Goal: Information Seeking & Learning: Find specific fact

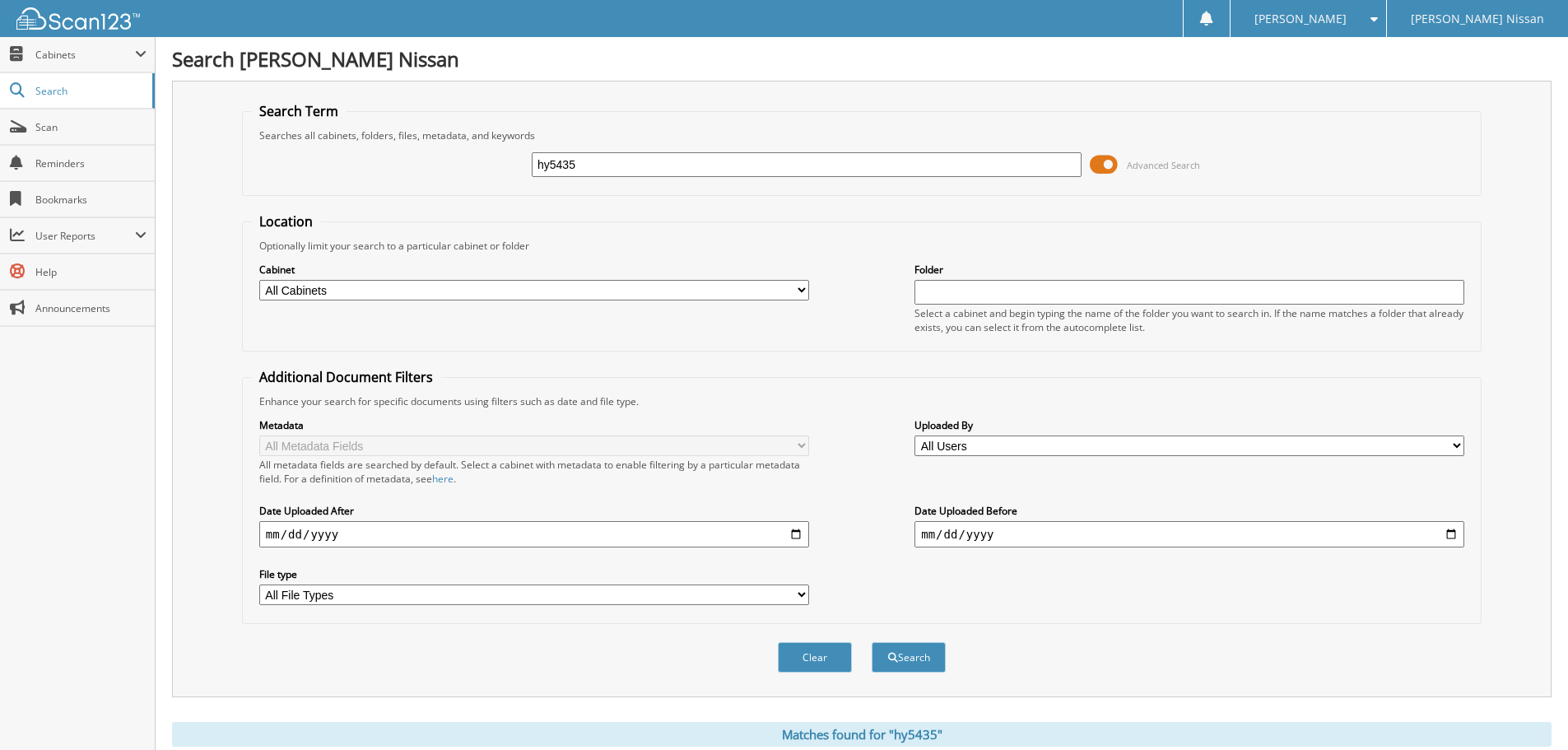
click at [698, 176] on input "hy5435" at bounding box center [806, 165] width 550 height 25
paste input "U3309A"
type input "U3309A"
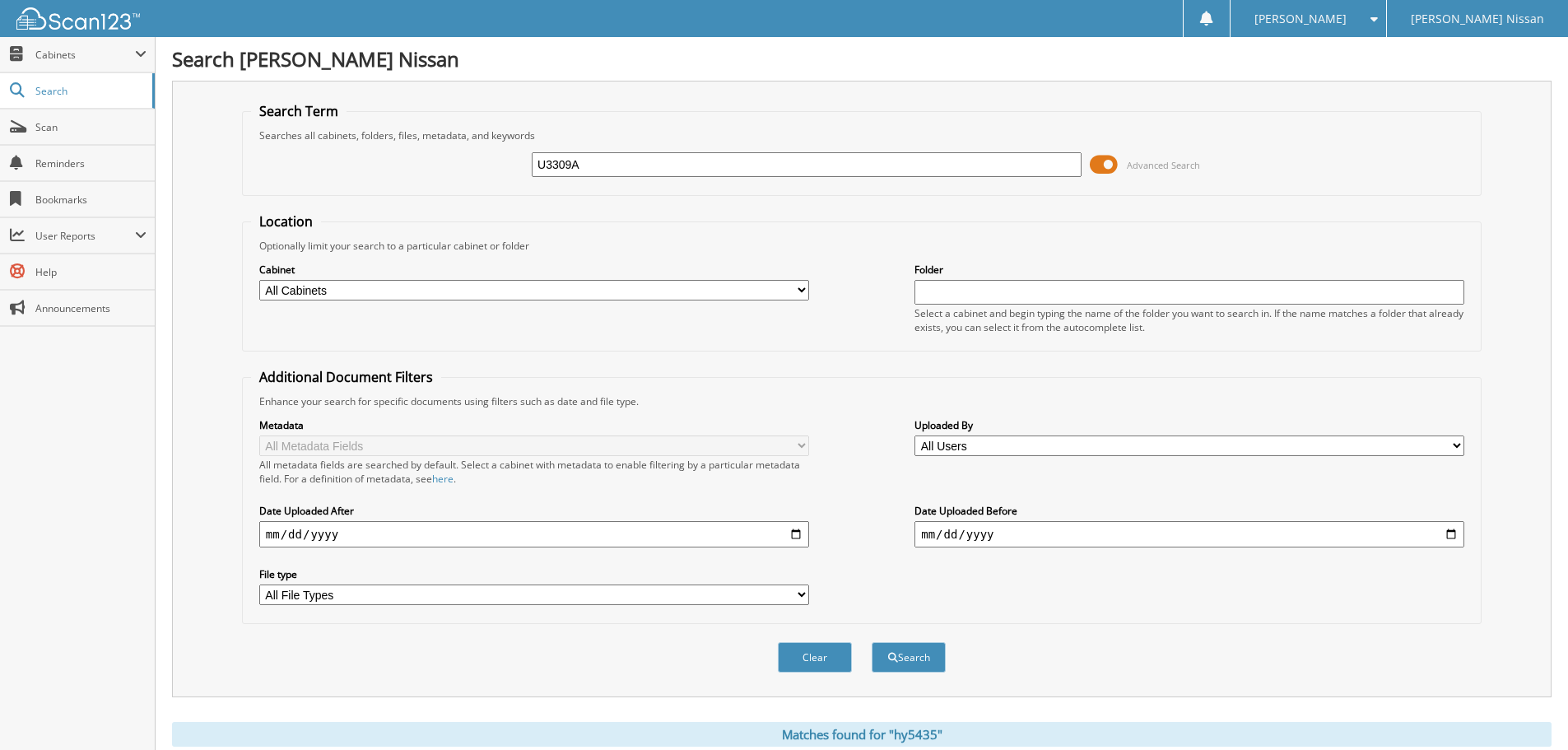
click at [871, 642] on button "Search" at bounding box center [908, 657] width 74 height 31
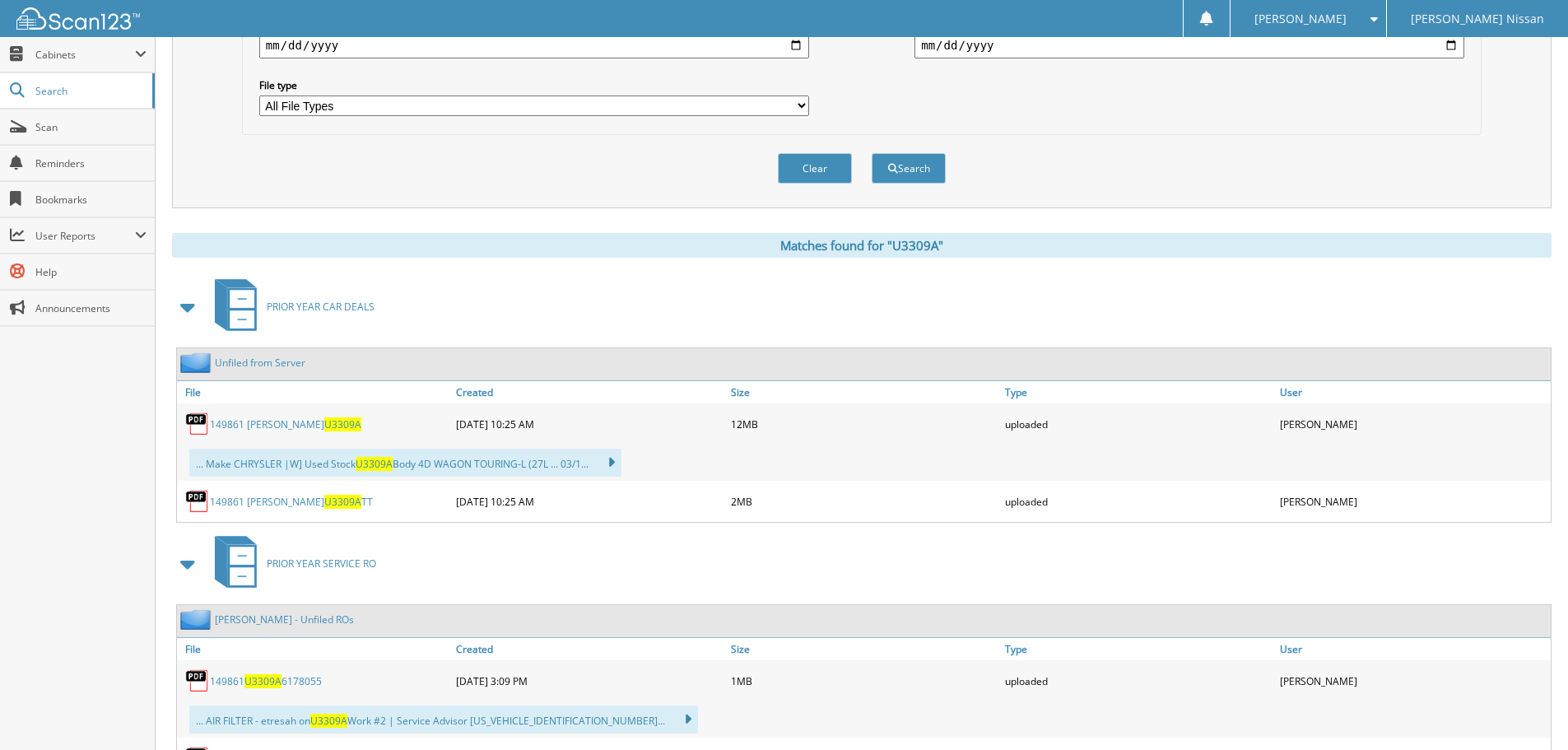
scroll to position [494, 0]
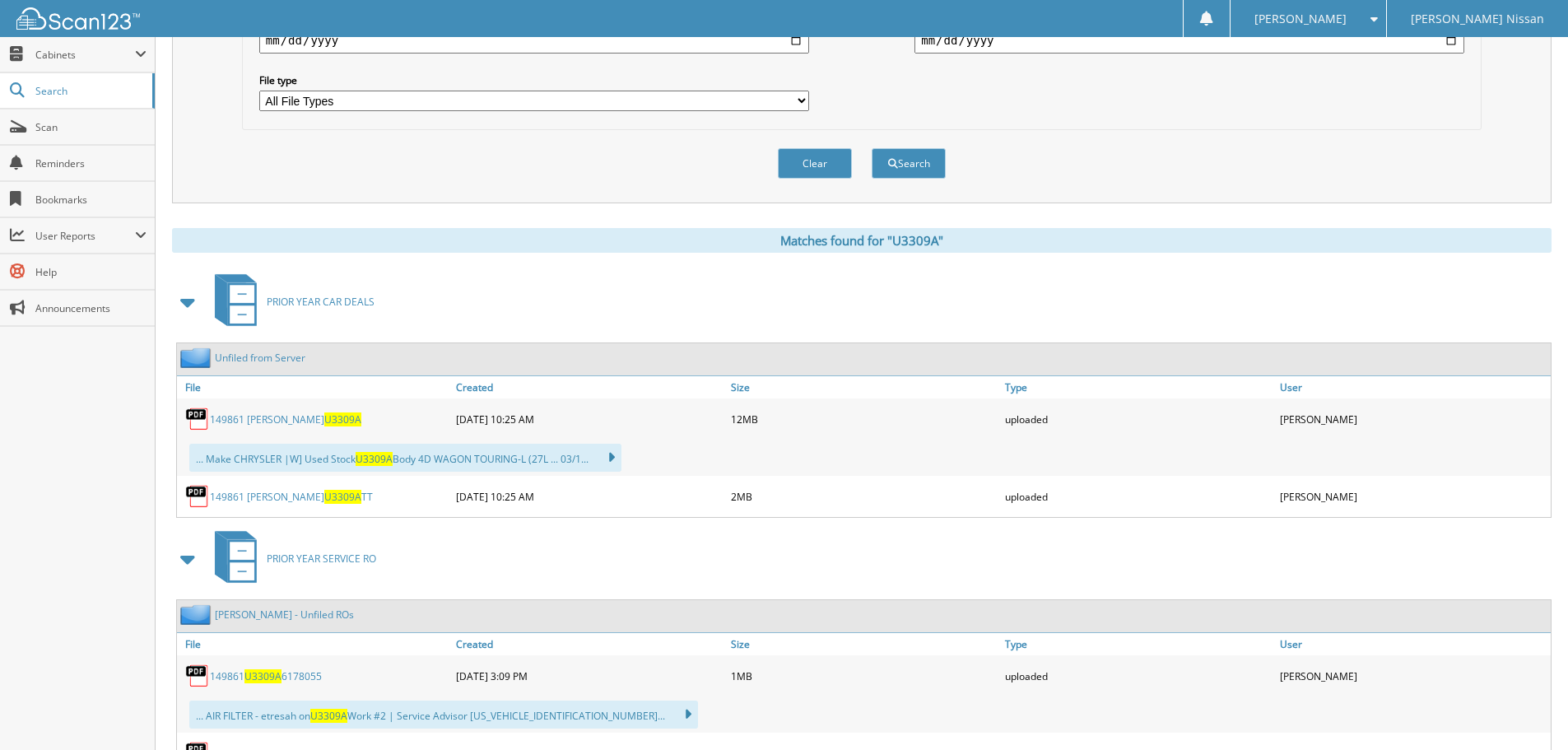
click at [324, 417] on span "U3309A" at bounding box center [342, 419] width 37 height 14
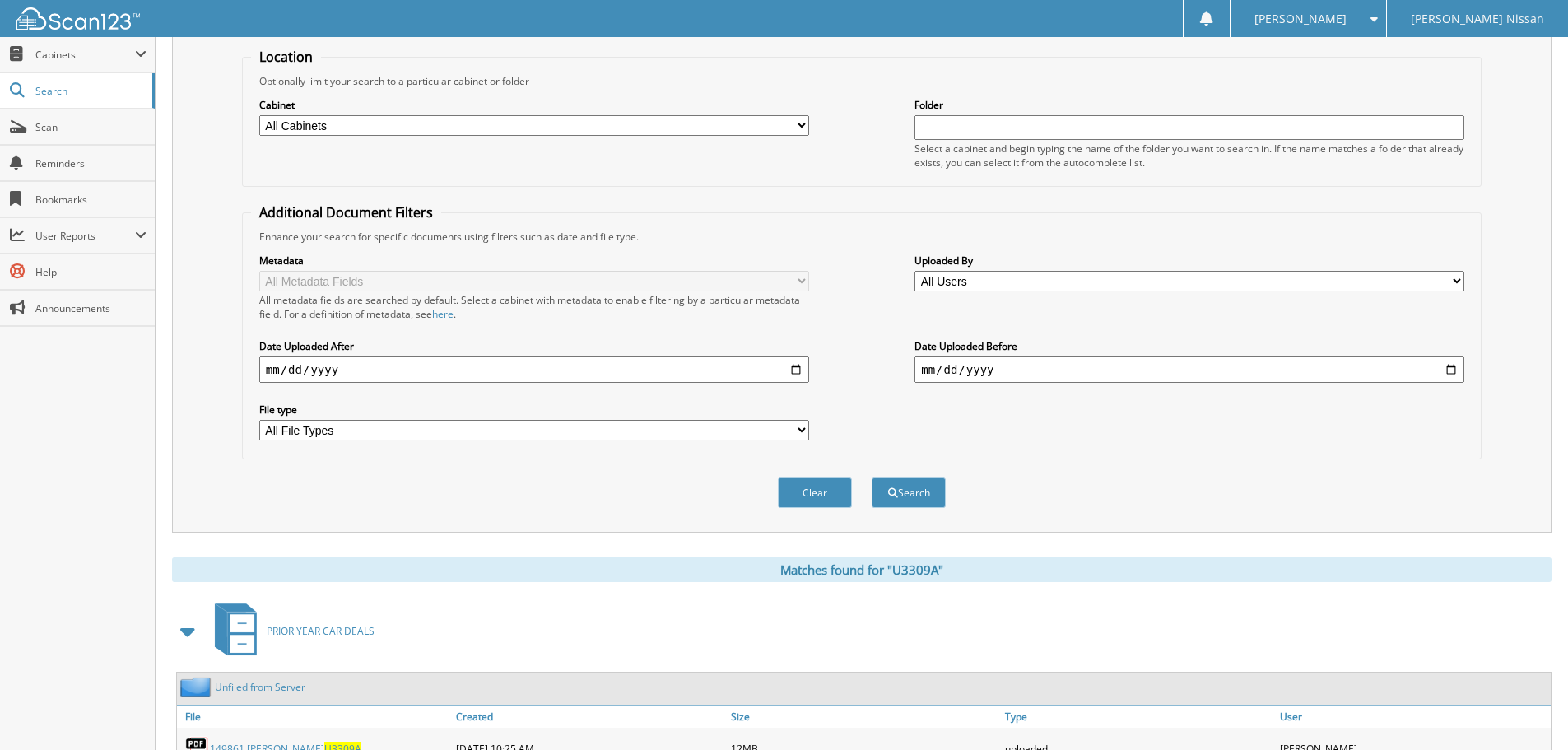
scroll to position [0, 0]
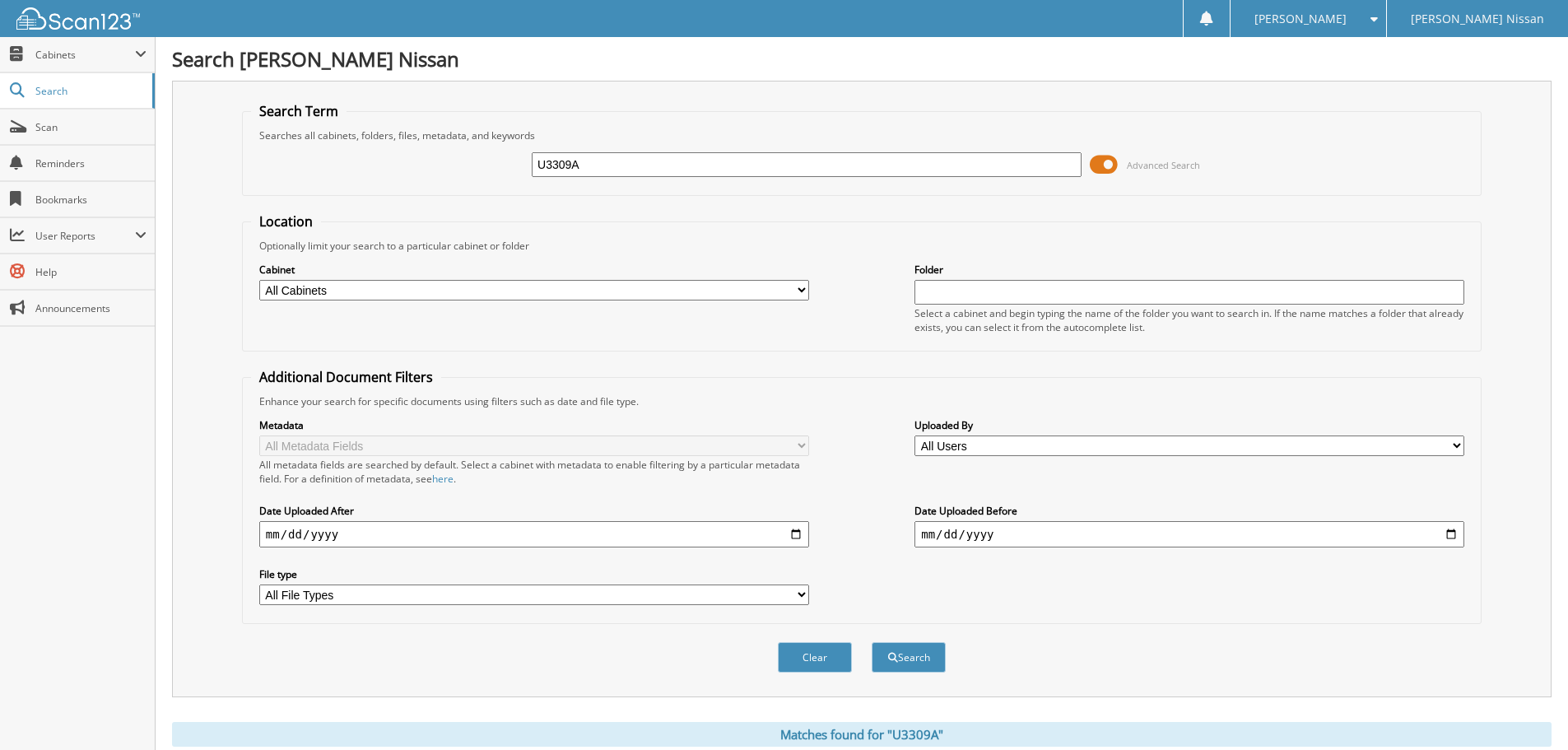
click at [611, 171] on input "U3309A" at bounding box center [806, 165] width 550 height 25
type input "64001944"
click at [871, 642] on button "Search" at bounding box center [908, 657] width 74 height 31
click at [1097, 168] on span at bounding box center [1104, 165] width 28 height 25
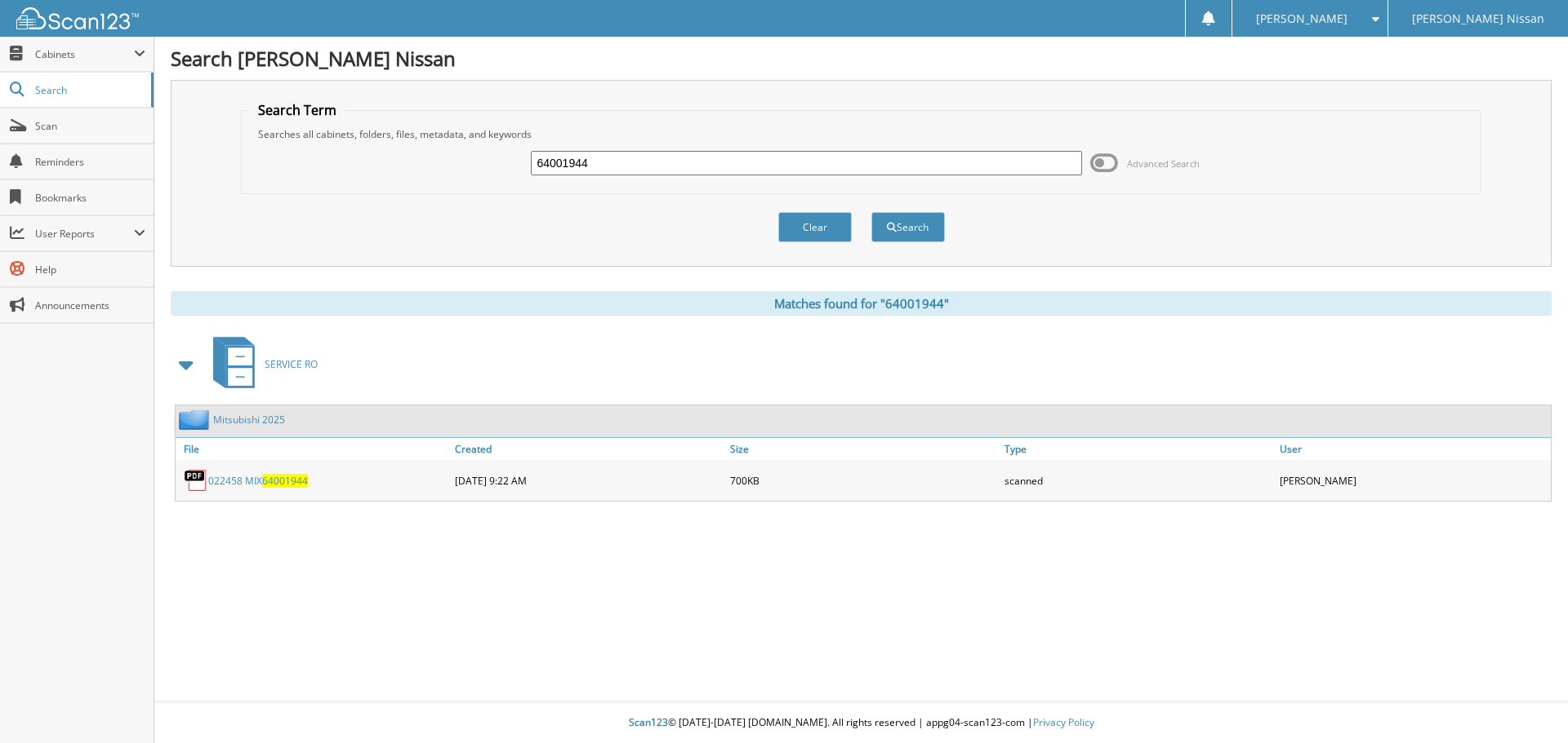
click at [296, 479] on span "64001944" at bounding box center [285, 481] width 46 height 14
